Goal: Complete application form

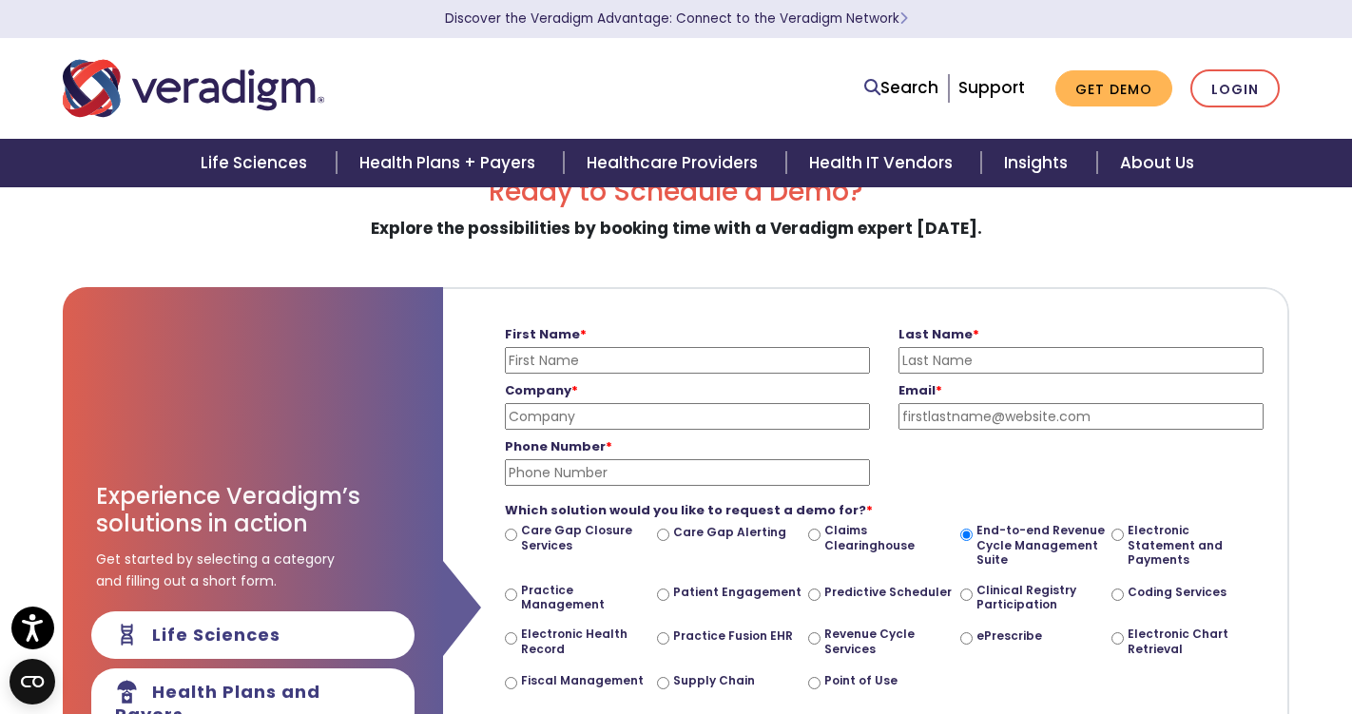
click at [594, 347] on input "First Name *" at bounding box center [687, 360] width 365 height 27
type input "[PERSON_NAME]"
type input "Anato"
type input "PHARMACY1ST HEALTH"
type input "[EMAIL_ADDRESS][DOMAIN_NAME]"
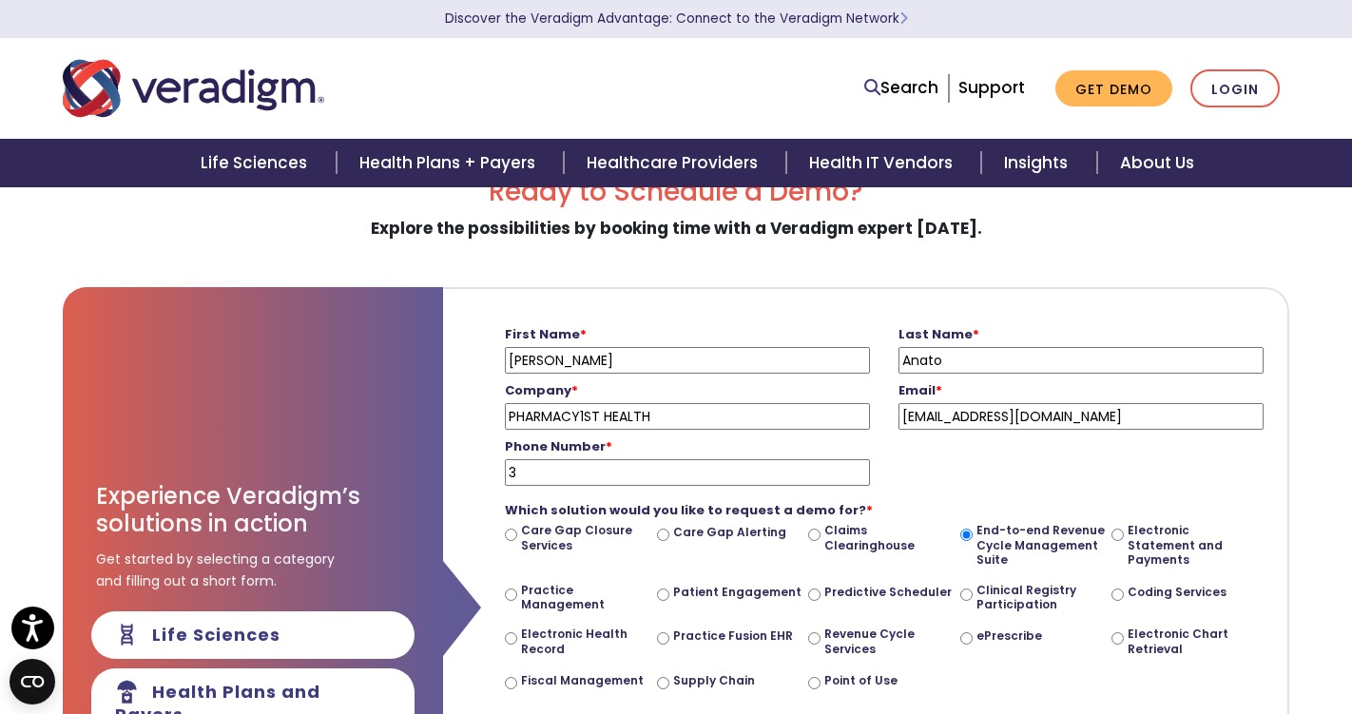
type input "[PHONE_NUMBER]"
click at [709, 443] on label "Phone Number *" at bounding box center [687, 447] width 365 height 20
click at [709, 459] on input "[PHONE_NUMBER]" at bounding box center [687, 472] width 365 height 27
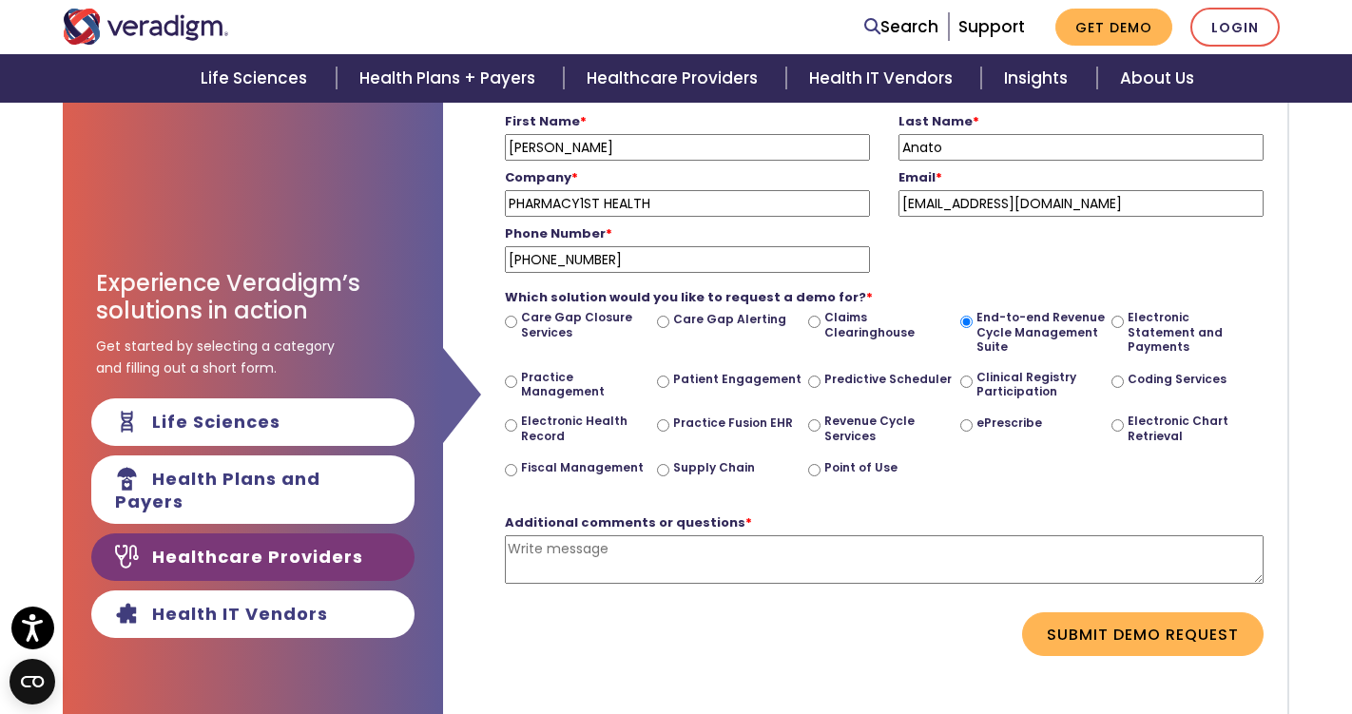
scroll to position [273, 0]
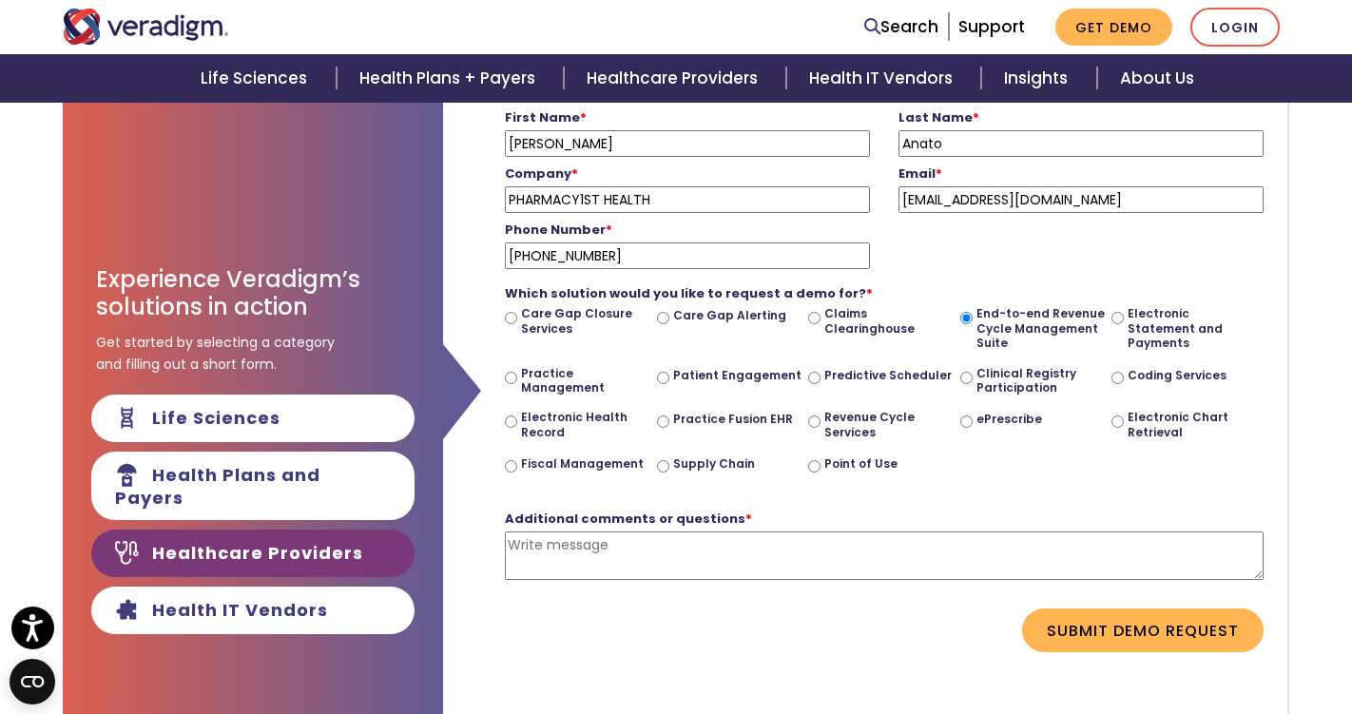
click at [620, 526] on strong "Additional comments or questions *" at bounding box center [628, 519] width 247 height 18
click at [620, 531] on textarea "Additional comments or questions *" at bounding box center [884, 555] width 759 height 48
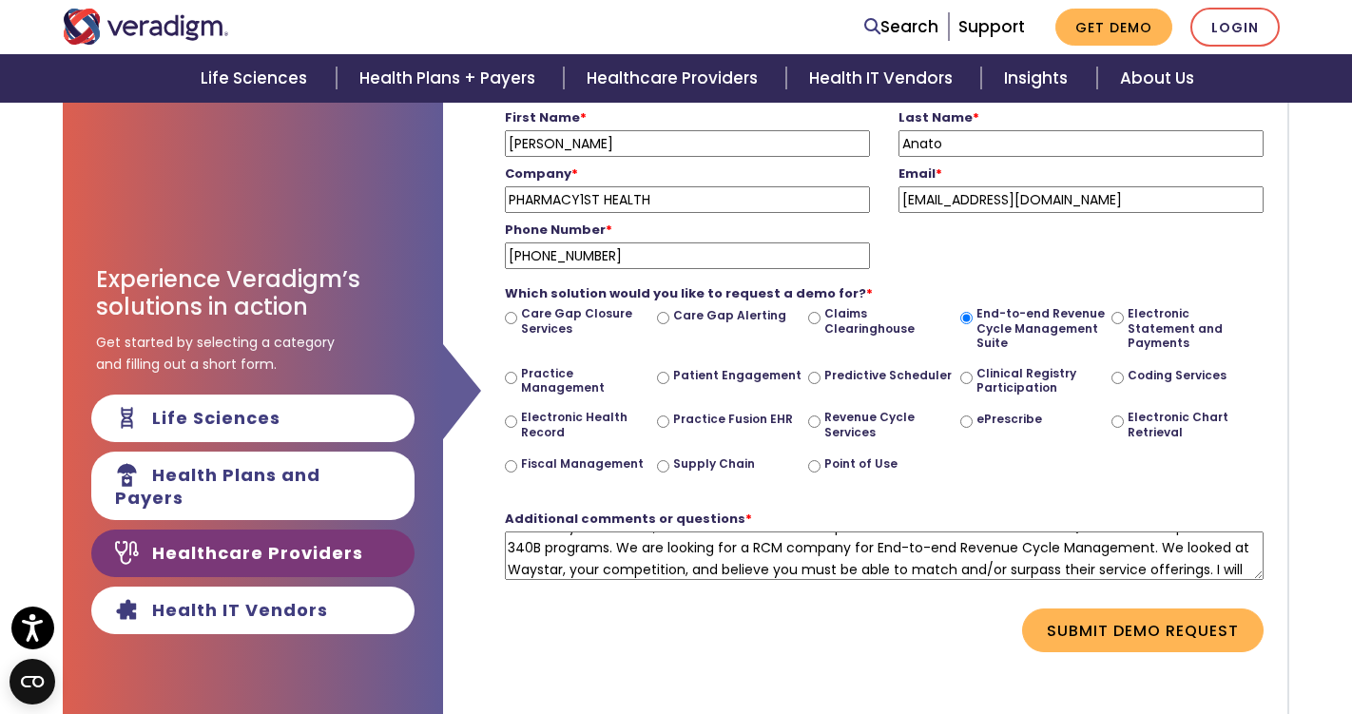
scroll to position [39, 0]
type textarea "Pharmacy First Health, Inc is a health-tech startup focused on rural health. We…"
click at [655, 354] on div "Care Gap Closure Services" at bounding box center [581, 335] width 152 height 59
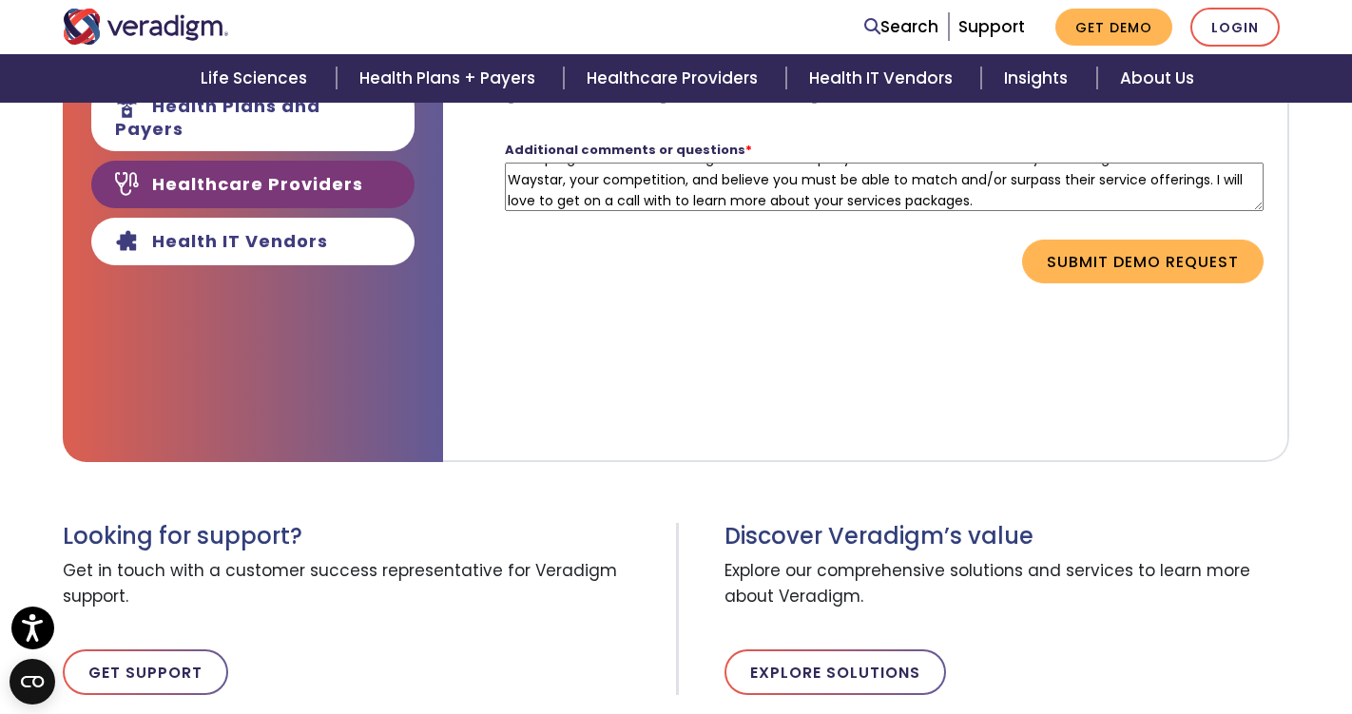
scroll to position [632, 0]
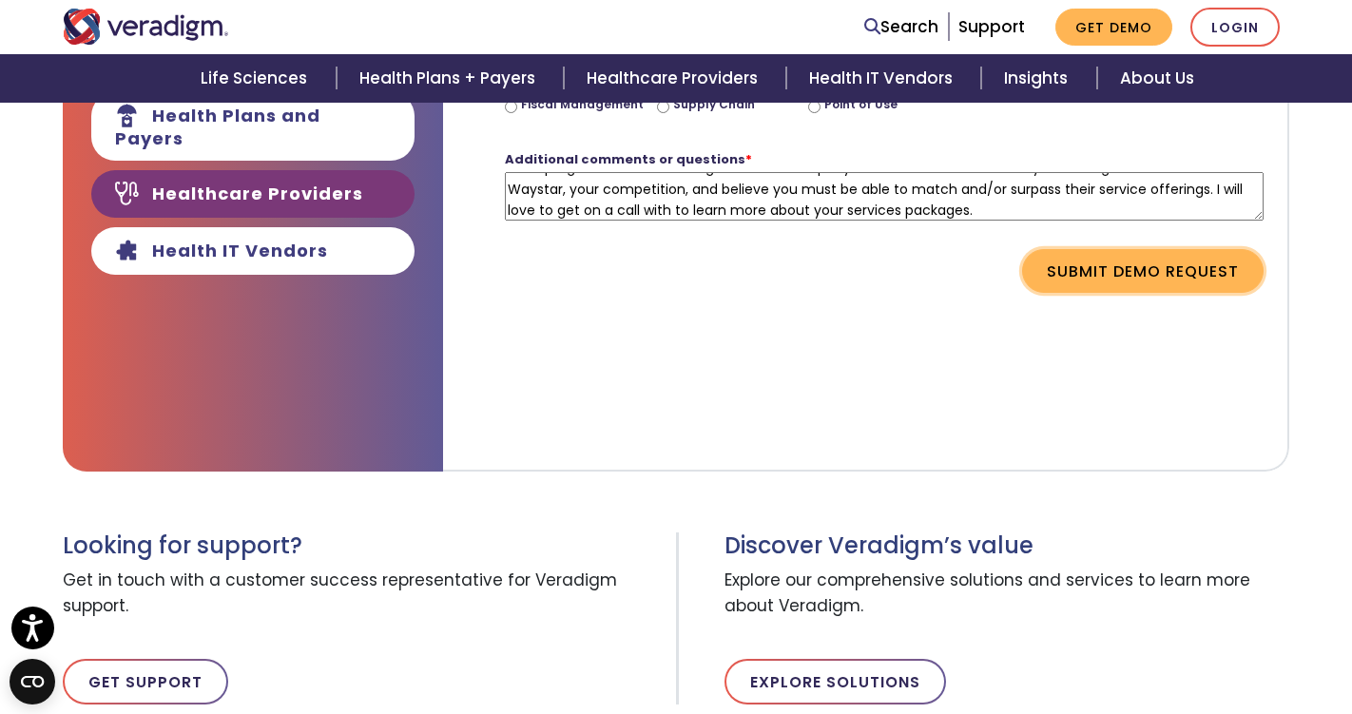
click at [1071, 274] on button "Submit Demo Request" at bounding box center [1142, 271] width 241 height 44
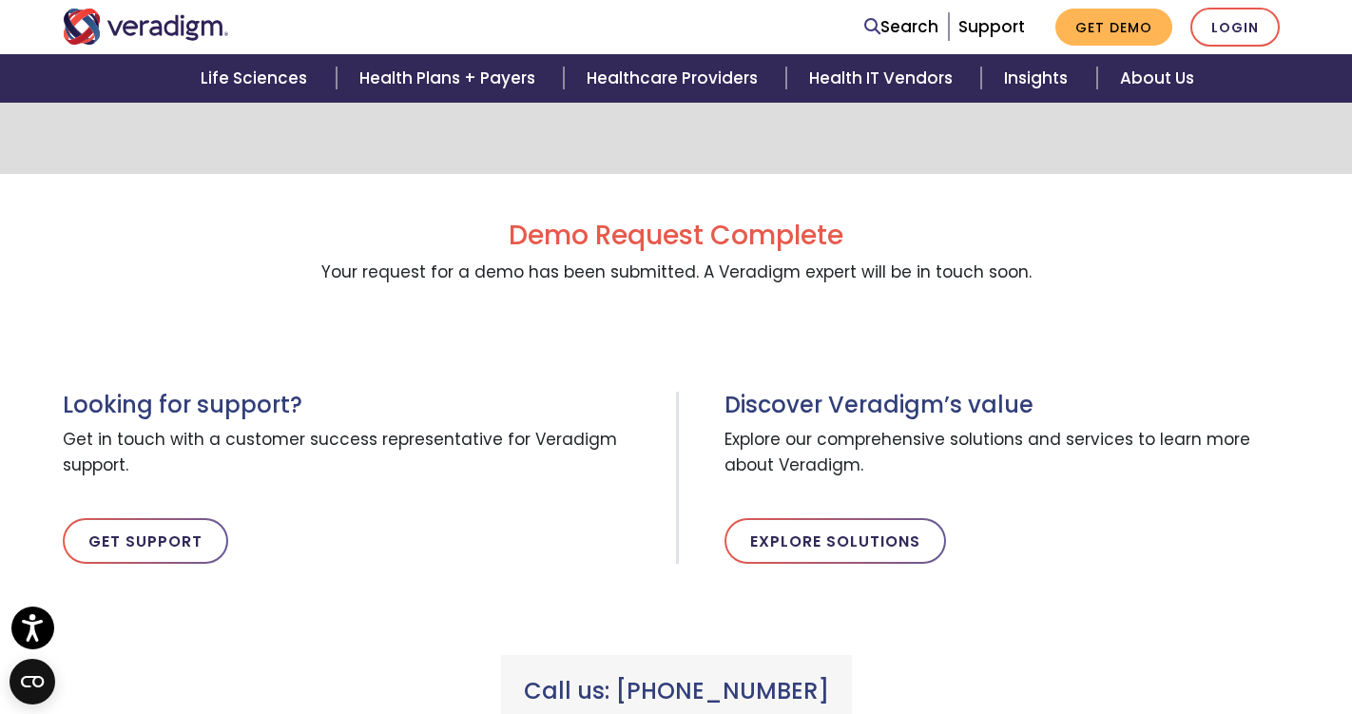
scroll to position [0, 0]
